Goal: Task Accomplishment & Management: Complete application form

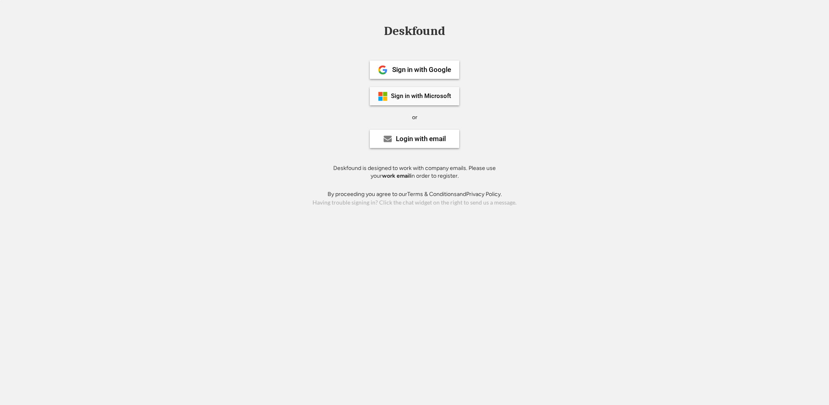
click at [412, 97] on div "Sign in with Microsoft" at bounding box center [421, 96] width 60 height 6
click at [409, 99] on div "Sign in with Microsoft" at bounding box center [420, 96] width 60 height 6
click at [415, 94] on div "Sign in with Microsoft" at bounding box center [421, 96] width 60 height 6
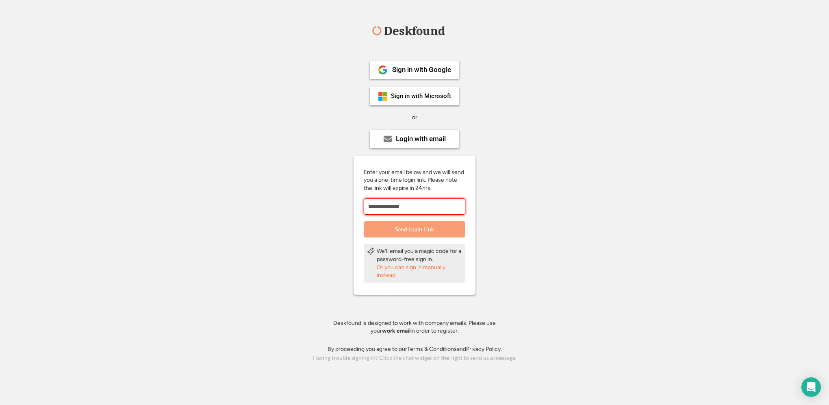
paste input "*"
type input "**********"
click at [418, 228] on button "Send Login Link" at bounding box center [415, 229] width 102 height 16
click at [416, 98] on div "Sign in with Microsoft" at bounding box center [421, 96] width 60 height 6
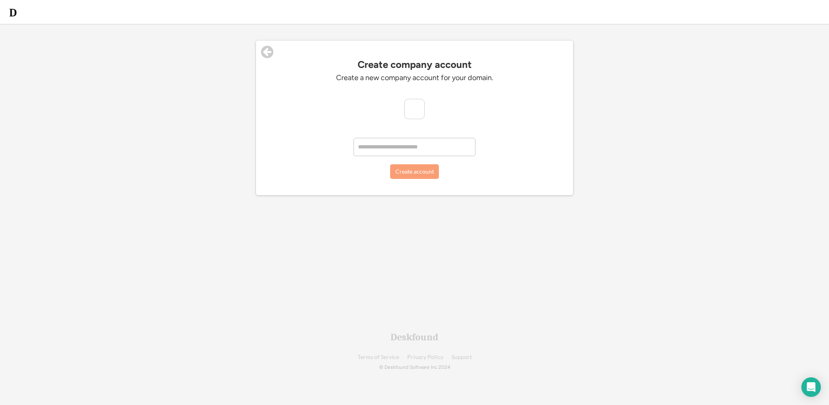
click at [387, 148] on input "input" at bounding box center [415, 147] width 122 height 18
click at [416, 107] on img at bounding box center [415, 109] width 20 height 20
click at [384, 149] on input "input" at bounding box center [415, 147] width 122 height 18
click at [413, 147] on input "input" at bounding box center [415, 147] width 122 height 18
type input "**********"
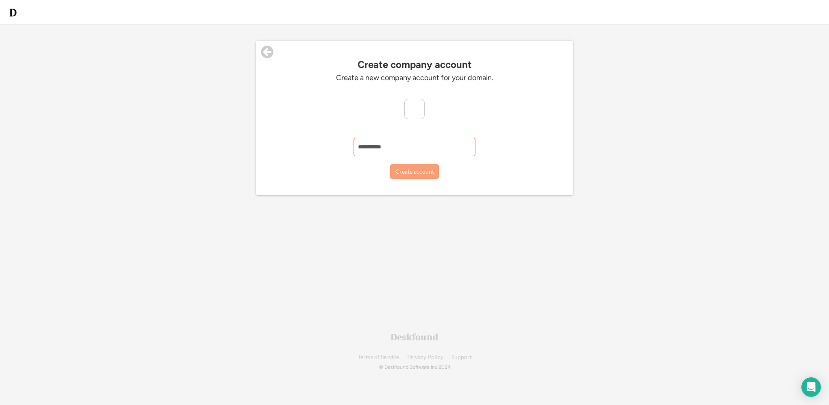
click at [411, 175] on button "Create account" at bounding box center [414, 171] width 49 height 15
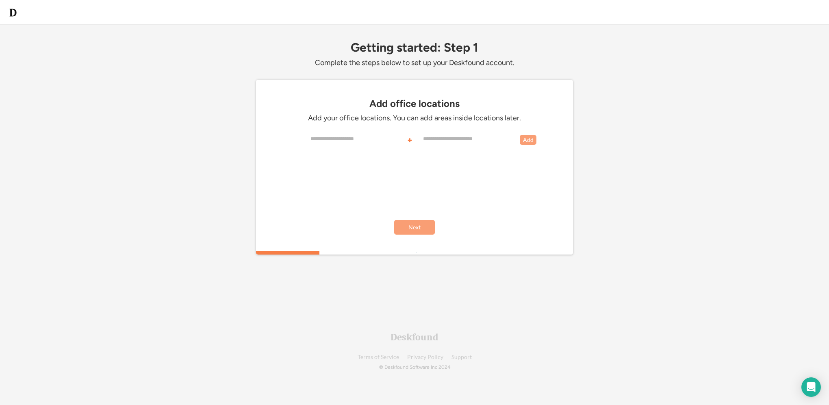
click at [377, 139] on input "input" at bounding box center [353, 139] width 89 height 16
type input "********"
click at [445, 135] on input "text" at bounding box center [466, 139] width 89 height 16
click at [527, 140] on button "Add" at bounding box center [528, 140] width 17 height 10
click at [526, 141] on button "Add" at bounding box center [528, 140] width 17 height 10
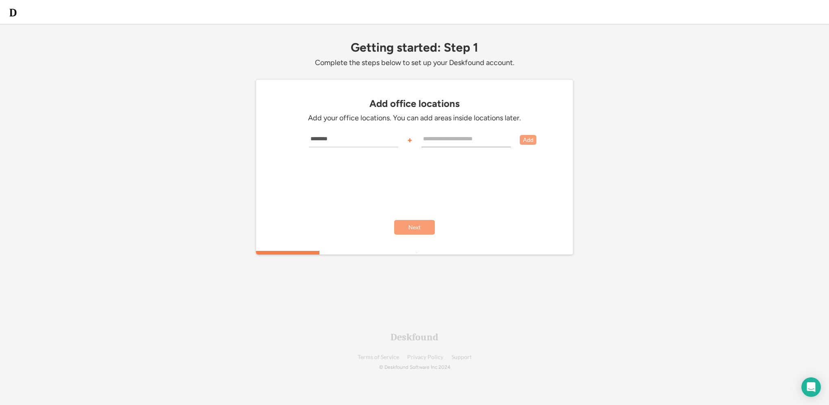
click at [442, 138] on input "text" at bounding box center [466, 139] width 89 height 16
click at [436, 139] on input "text" at bounding box center [466, 139] width 89 height 16
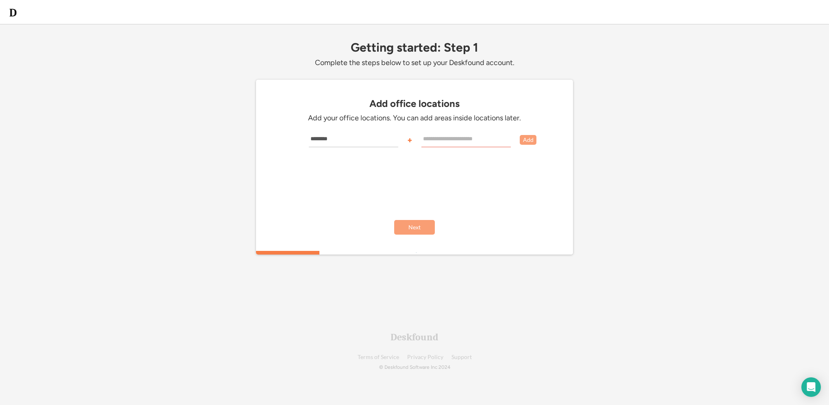
click at [436, 139] on input "text" at bounding box center [466, 139] width 89 height 16
type input "*******"
type input "**********"
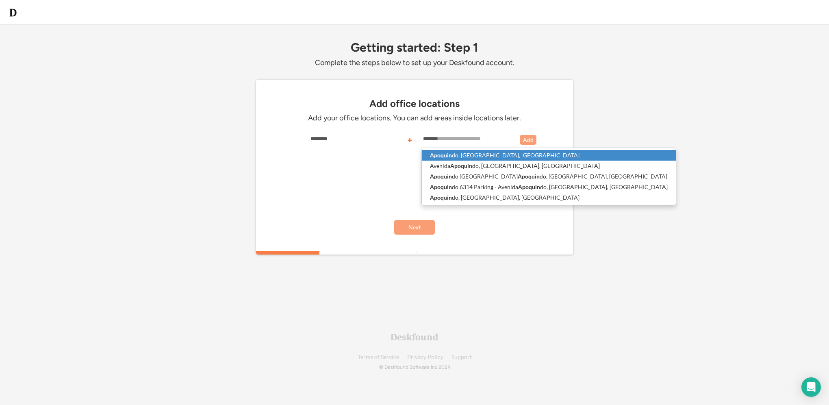
click at [471, 159] on p "Apoquin do, Las Condes, Chile" at bounding box center [549, 155] width 254 height 11
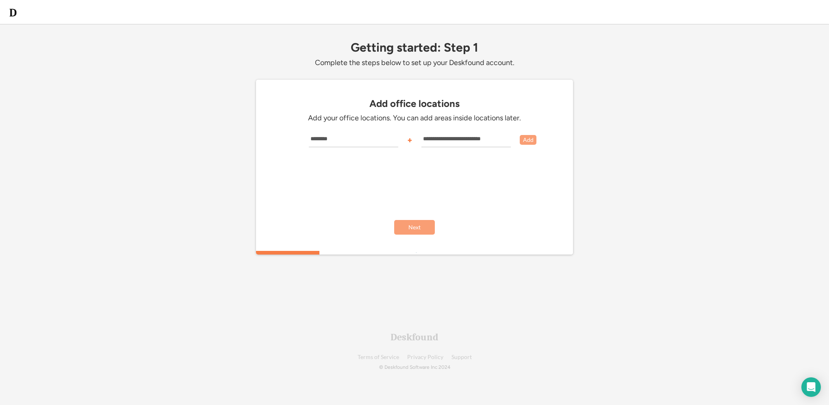
type input "**********"
click at [524, 139] on button "Add" at bounding box center [528, 140] width 17 height 10
click at [411, 224] on button "Next" at bounding box center [414, 227] width 41 height 15
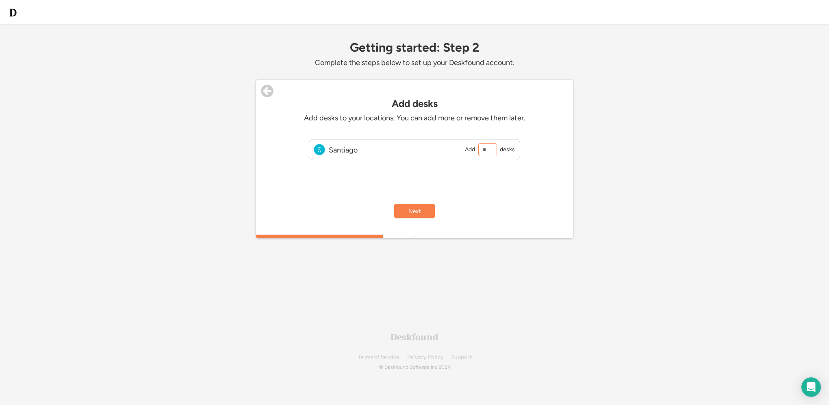
click at [488, 148] on input "input" at bounding box center [488, 149] width 19 height 13
type input "*"
click at [428, 215] on button "Next" at bounding box center [414, 211] width 41 height 15
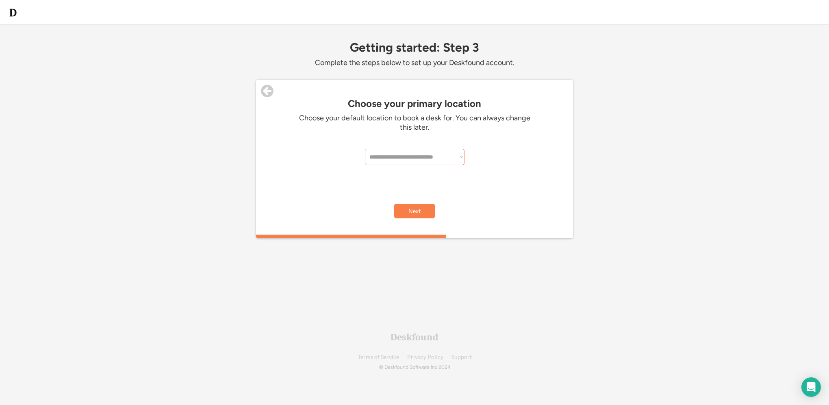
click at [443, 153] on select "**********" at bounding box center [415, 157] width 100 height 16
select select "**********"
click at [365, 149] on select "**********" at bounding box center [415, 157] width 100 height 16
click at [427, 210] on button "Next" at bounding box center [414, 211] width 41 height 15
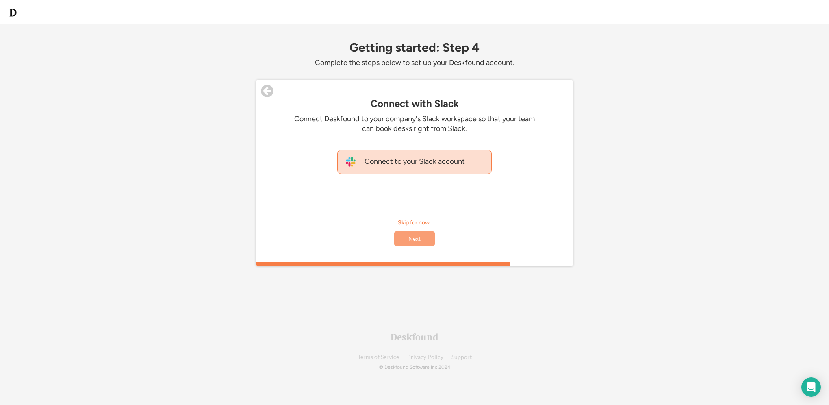
click at [422, 165] on div "Connect to your Slack account" at bounding box center [415, 161] width 106 height 9
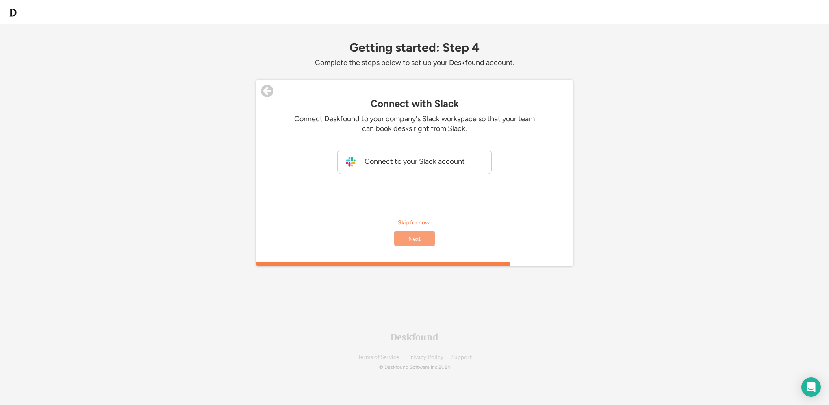
click at [414, 240] on button "Next" at bounding box center [414, 238] width 41 height 15
drag, startPoint x: 449, startPoint y: 265, endPoint x: 499, endPoint y: 270, distance: 49.8
click at [499, 270] on div "Getting started: Step 4 Complete the steps below to set up your Deskfound accou…" at bounding box center [414, 163] width 317 height 244
click at [418, 239] on button "Next" at bounding box center [414, 238] width 41 height 15
click at [412, 239] on button "Next" at bounding box center [414, 238] width 41 height 15
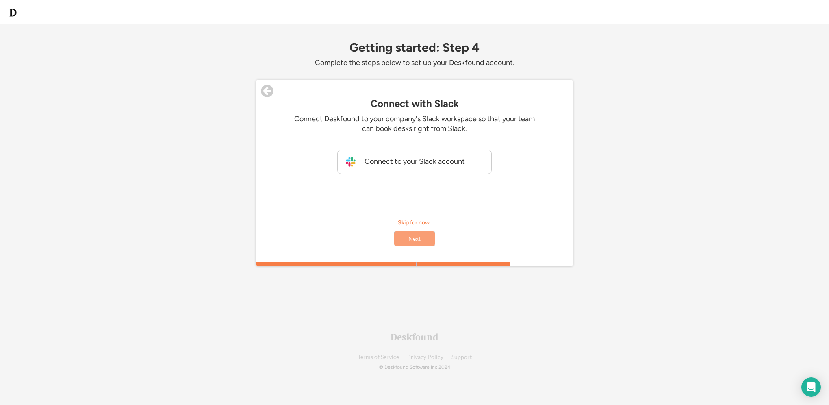
click at [412, 240] on button "Next" at bounding box center [414, 238] width 41 height 15
click at [411, 240] on button "Next" at bounding box center [414, 238] width 41 height 15
click at [407, 240] on button "Next" at bounding box center [414, 238] width 41 height 15
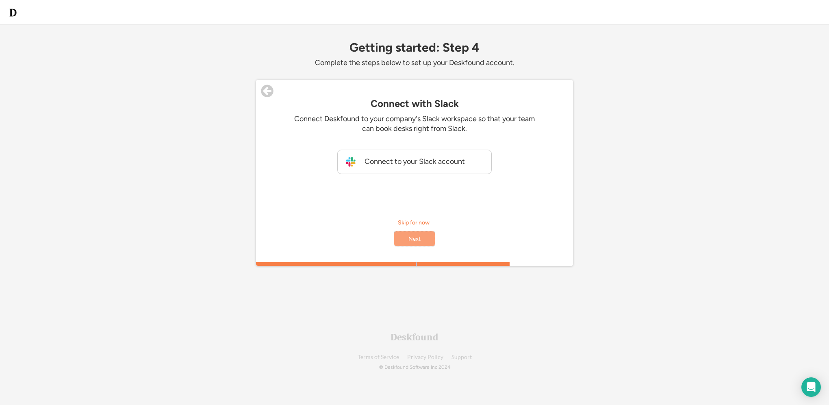
click at [407, 240] on button "Next" at bounding box center [414, 238] width 41 height 15
drag, startPoint x: 407, startPoint y: 240, endPoint x: 411, endPoint y: 267, distance: 27.1
click at [413, 267] on div "Getting started: Step 4 Complete the steps below to set up your Deskfound accou…" at bounding box center [414, 163] width 317 height 244
drag, startPoint x: 411, startPoint y: 265, endPoint x: 489, endPoint y: 268, distance: 77.7
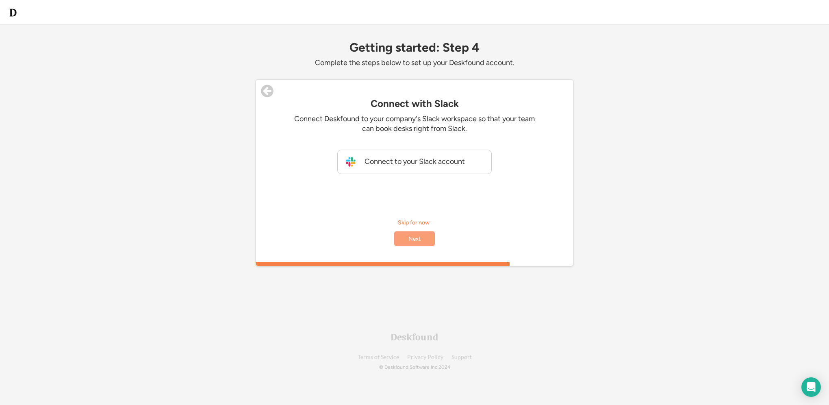
click at [489, 268] on div "Getting started: Step 4 Complete the steps below to set up your Deskfound accou…" at bounding box center [414, 163] width 317 height 244
drag, startPoint x: 489, startPoint y: 268, endPoint x: 467, endPoint y: 262, distance: 23.1
click at [478, 263] on div "80%" at bounding box center [416, 264] width 317 height 4
click at [412, 238] on button "Next" at bounding box center [414, 238] width 41 height 15
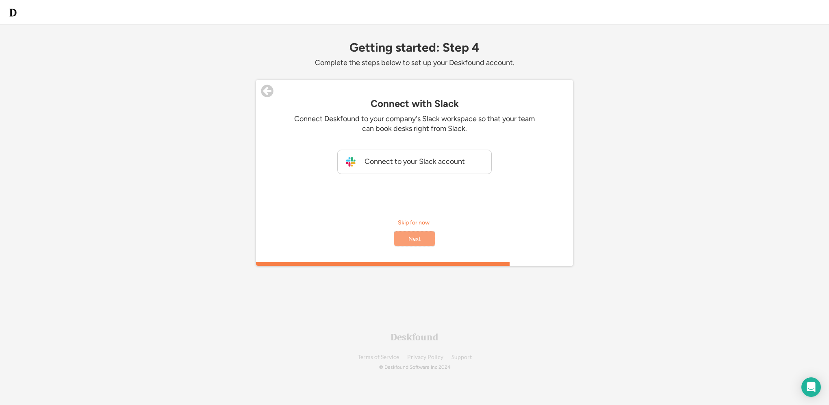
click at [412, 238] on button "Next" at bounding box center [414, 238] width 41 height 15
click at [412, 240] on button "Next" at bounding box center [414, 238] width 41 height 15
click at [408, 223] on div "Skip for now" at bounding box center [414, 222] width 33 height 9
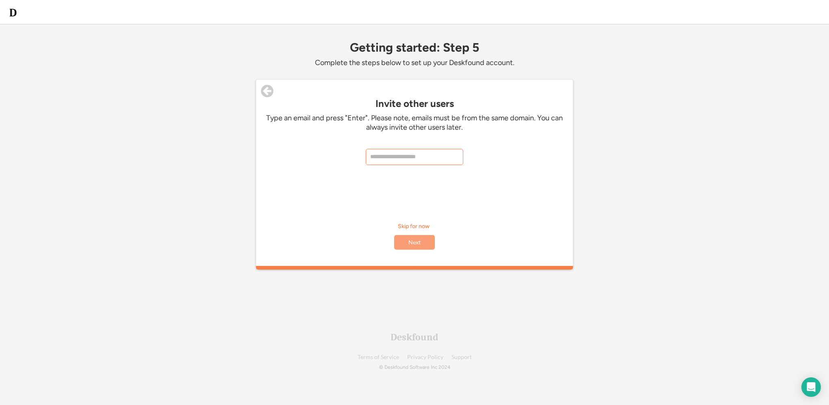
click at [384, 157] on input "email" at bounding box center [415, 157] width 98 height 16
paste input "*"
type input "**********"
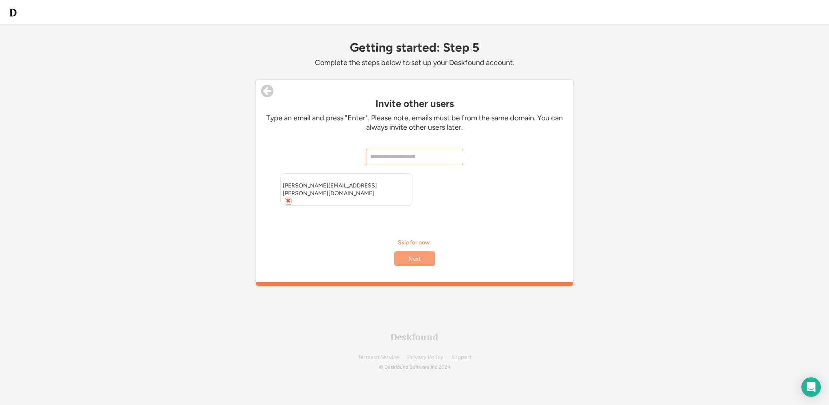
click at [413, 251] on button "Next" at bounding box center [414, 258] width 41 height 15
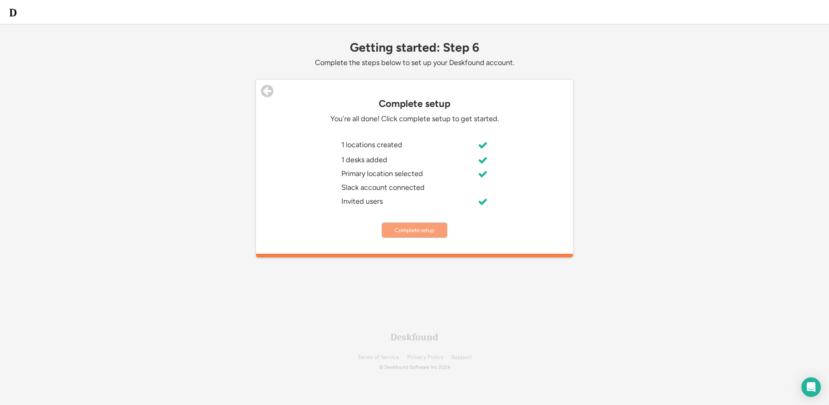
click at [418, 231] on button "Complete setup" at bounding box center [414, 230] width 65 height 15
